Goal: Information Seeking & Learning: Learn about a topic

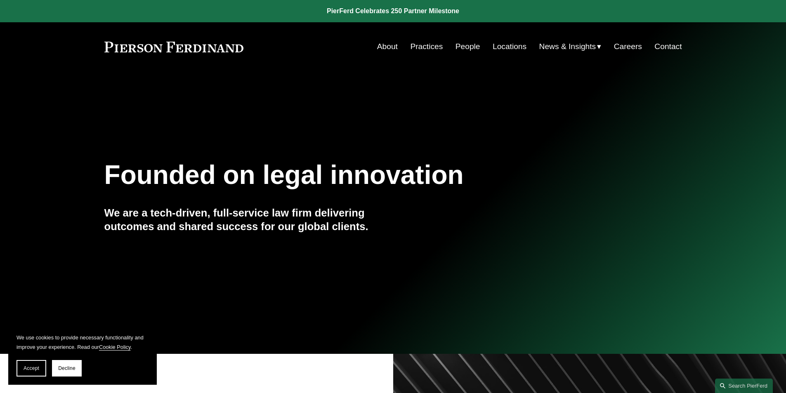
click at [382, 49] on link "About" at bounding box center [387, 47] width 21 height 16
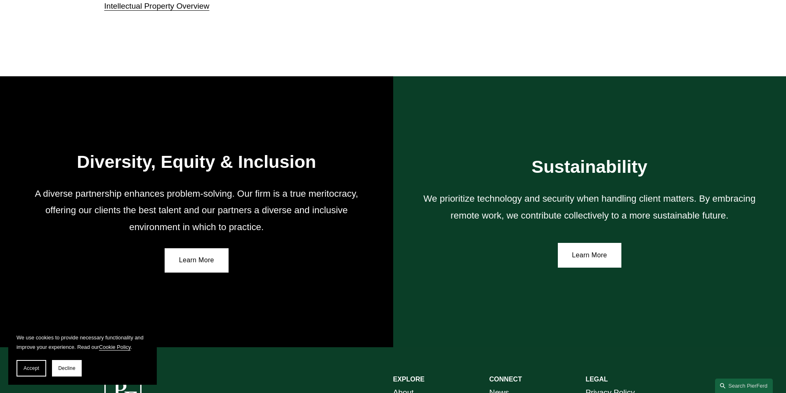
scroll to position [1361, 0]
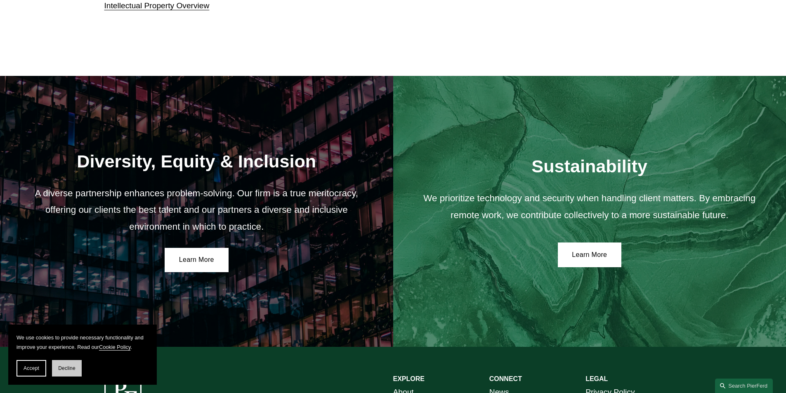
click at [68, 370] on span "Decline" at bounding box center [66, 369] width 17 height 6
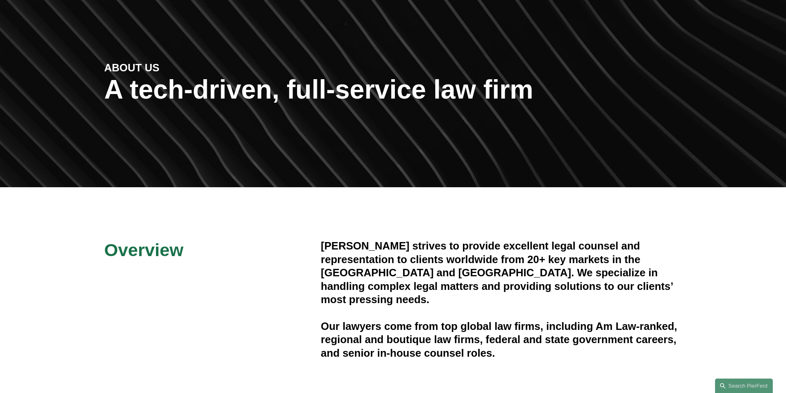
scroll to position [0, 0]
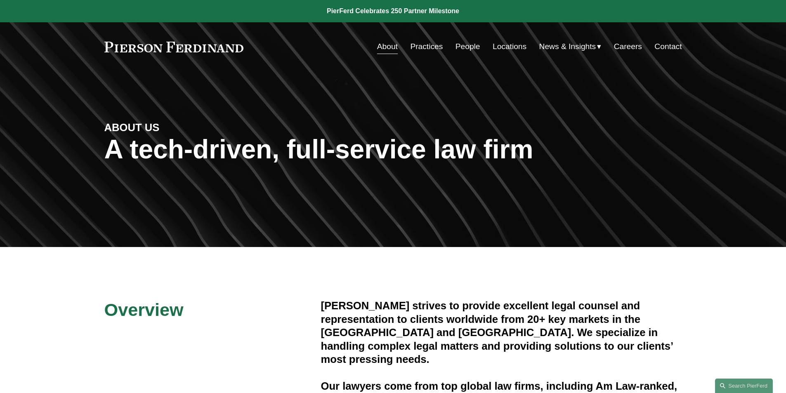
click at [0, 0] on span "News" at bounding box center [0, 0] width 0 height 0
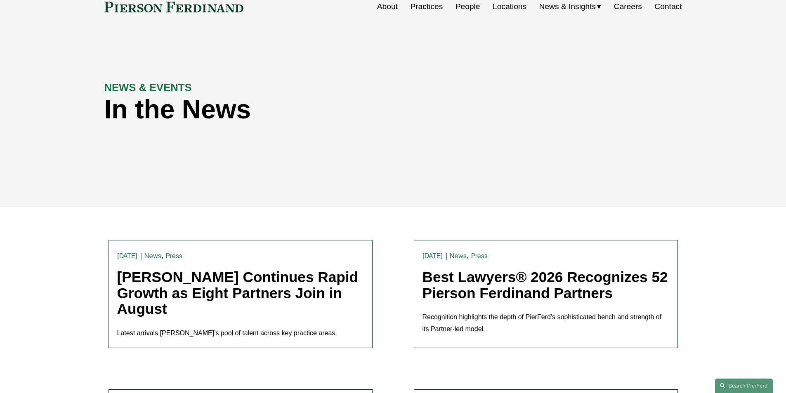
scroll to position [40, 0]
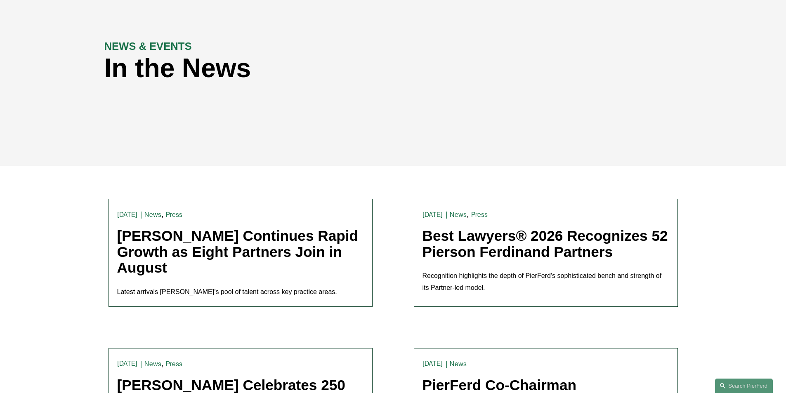
click at [217, 260] on link "Pierson Ferdinand Continues Rapid Growth as Eight Partners Join in August" at bounding box center [237, 252] width 241 height 48
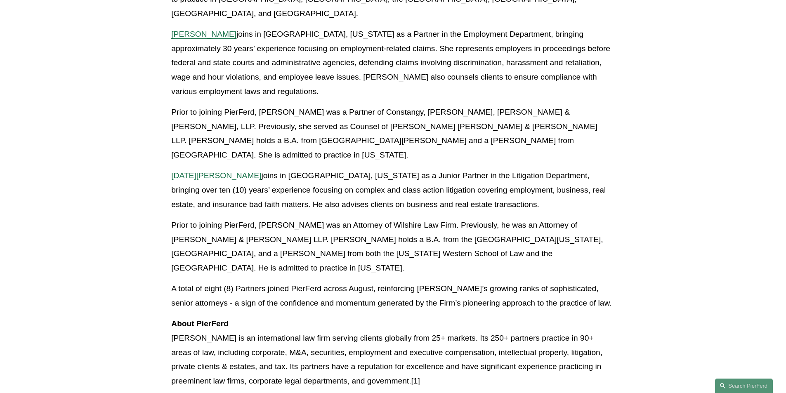
scroll to position [1155, 0]
